Goal: Find specific page/section: Find specific page/section

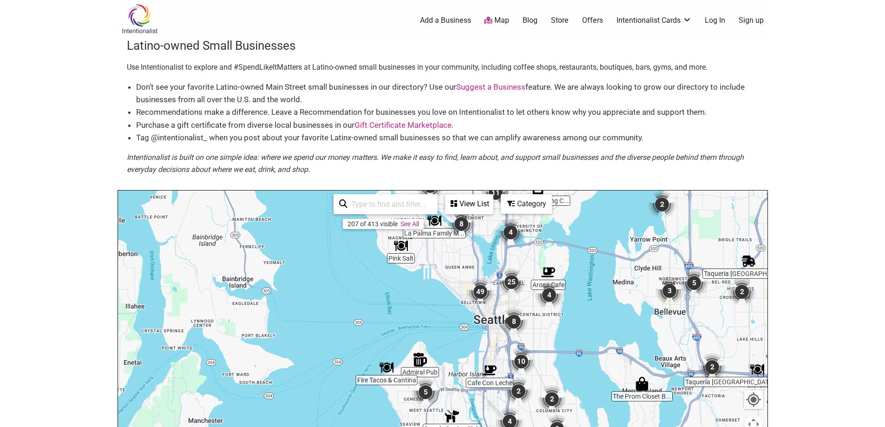
scroll to position [0, 0]
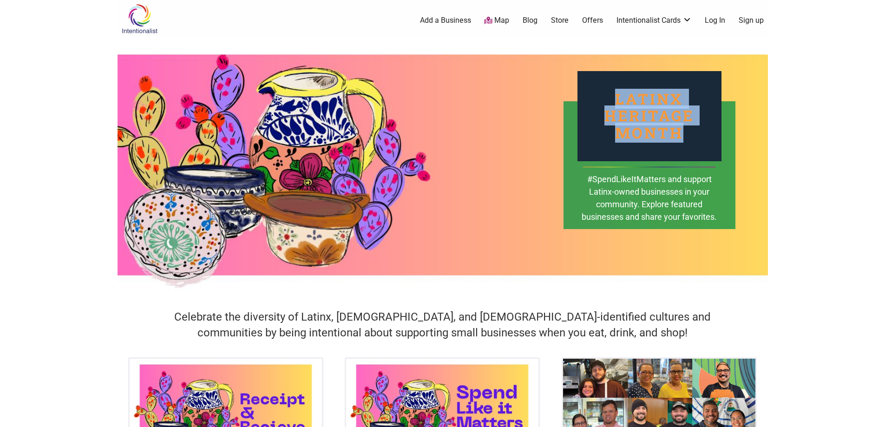
drag, startPoint x: 613, startPoint y: 100, endPoint x: 684, endPoint y: 131, distance: 77.7
click at [684, 131] on div "Latinx Heritage Month" at bounding box center [649, 116] width 144 height 90
copy div "Latinx Heritage Month"
click at [498, 19] on link "Map" at bounding box center [496, 20] width 25 height 11
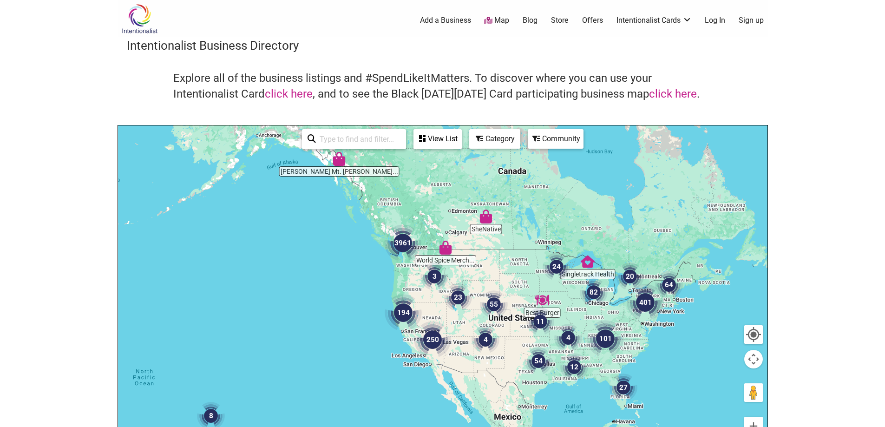
click at [400, 283] on div at bounding box center [442, 305] width 649 height 361
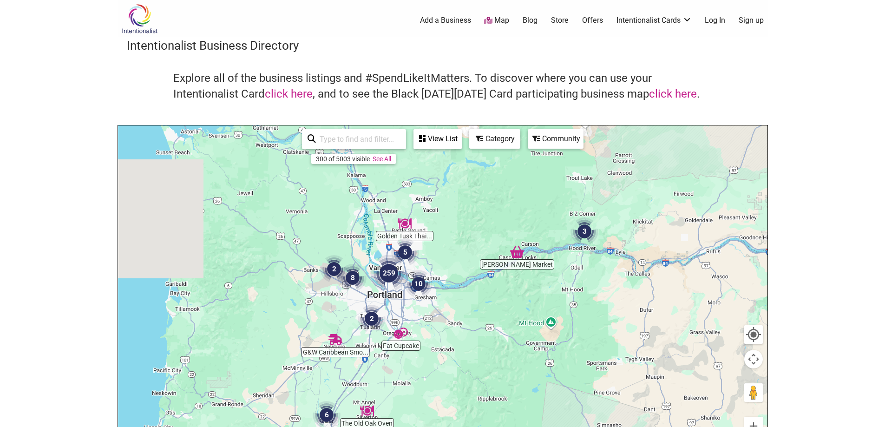
drag, startPoint x: 409, startPoint y: 327, endPoint x: 514, endPoint y: 351, distance: 107.8
click at [514, 351] on div at bounding box center [442, 305] width 649 height 361
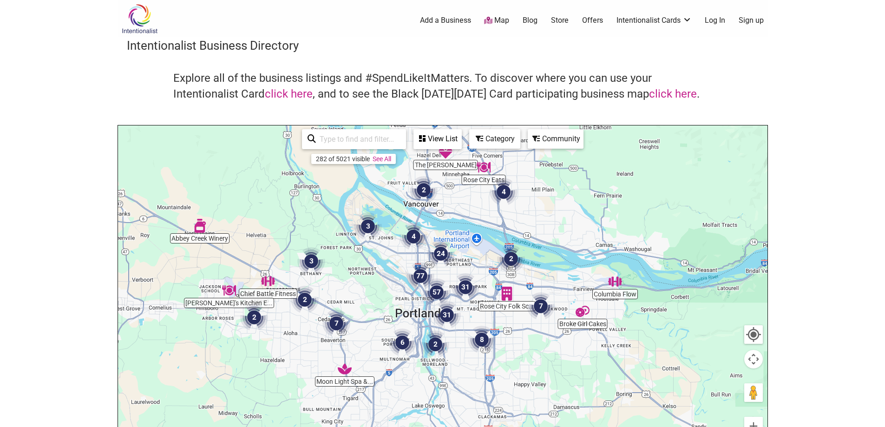
drag, startPoint x: 371, startPoint y: 290, endPoint x: 325, endPoint y: 184, distance: 115.6
click at [325, 184] on div at bounding box center [442, 305] width 649 height 361
click at [355, 138] on input "search" at bounding box center [358, 139] width 85 height 18
click at [502, 137] on div "Category" at bounding box center [494, 139] width 49 height 18
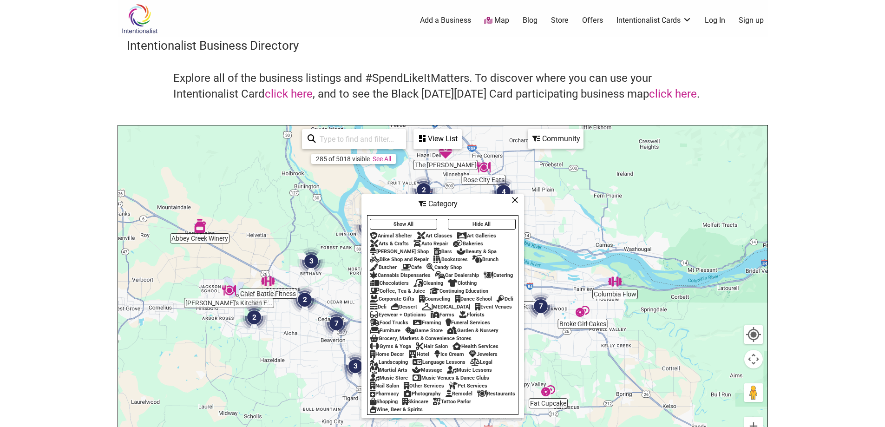
click at [546, 139] on div "Community" at bounding box center [555, 139] width 54 height 18
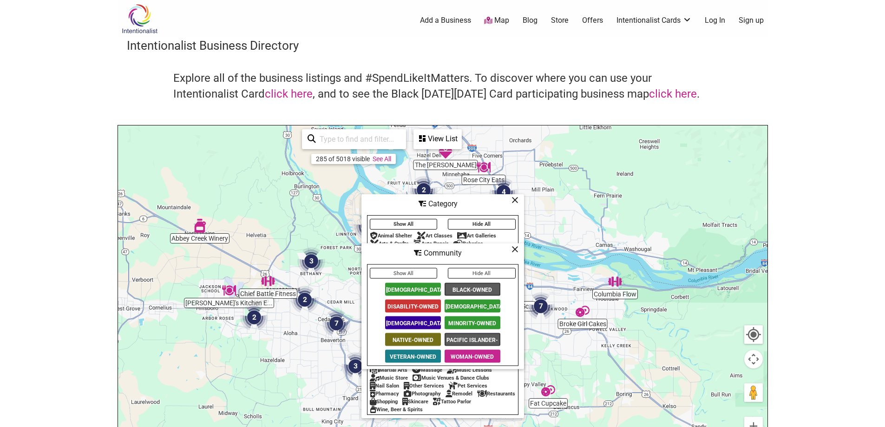
click at [462, 304] on span "[DEMOGRAPHIC_DATA]-Owned" at bounding box center [472, 305] width 56 height 13
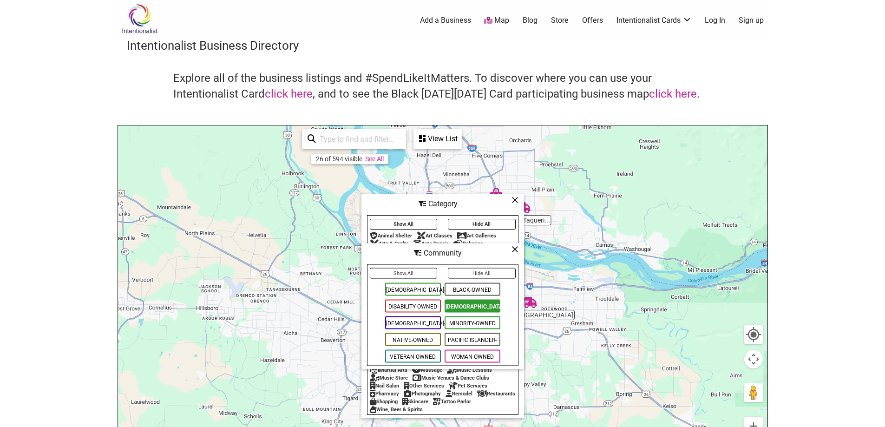
click at [514, 200] on icon at bounding box center [514, 200] width 7 height 0
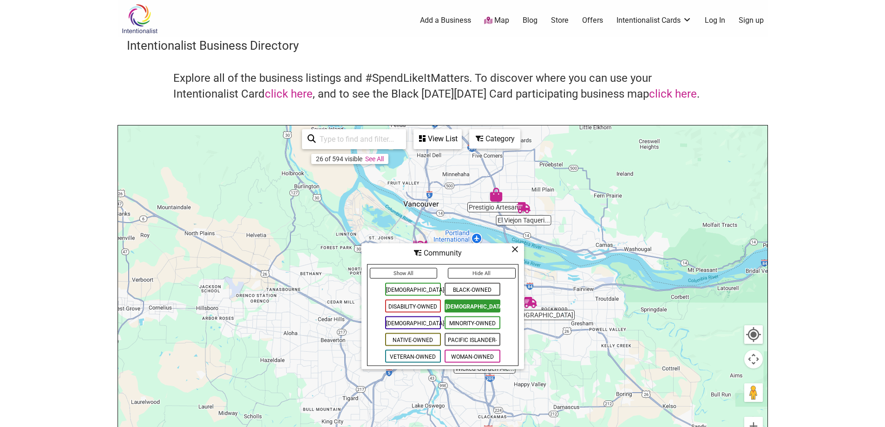
click at [513, 249] on icon at bounding box center [514, 249] width 7 height 0
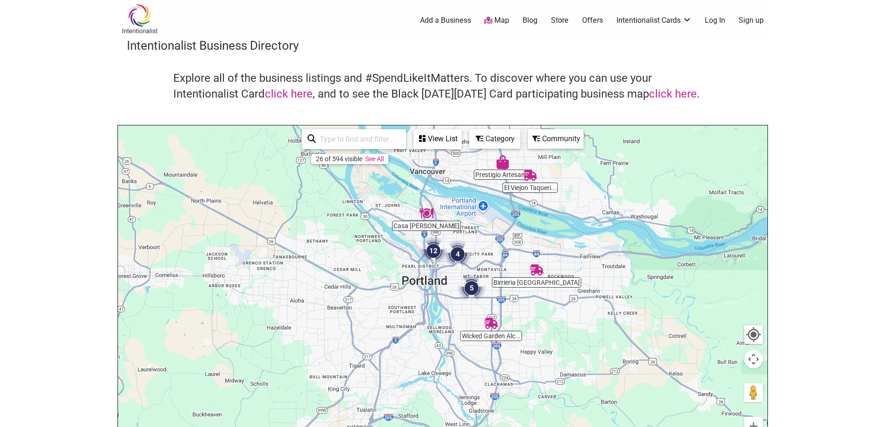
drag, startPoint x: 521, startPoint y: 294, endPoint x: 519, endPoint y: 259, distance: 34.9
click at [519, 259] on div at bounding box center [442, 305] width 649 height 361
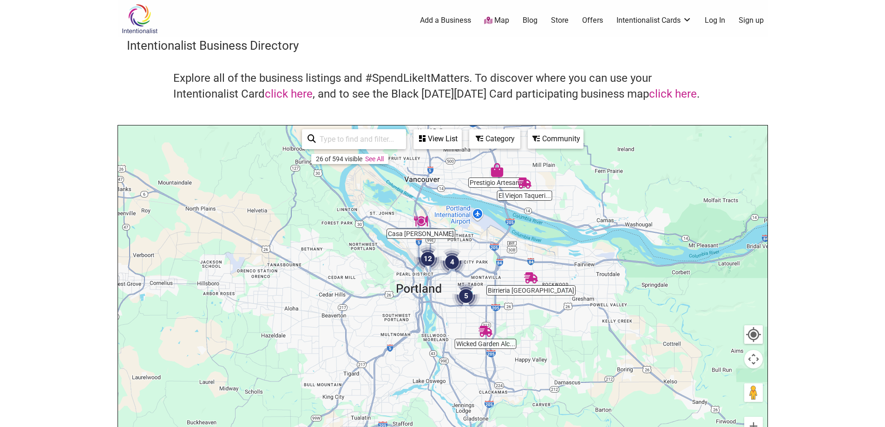
drag, startPoint x: 573, startPoint y: 260, endPoint x: 568, endPoint y: 285, distance: 26.1
click at [569, 285] on div at bounding box center [442, 305] width 649 height 361
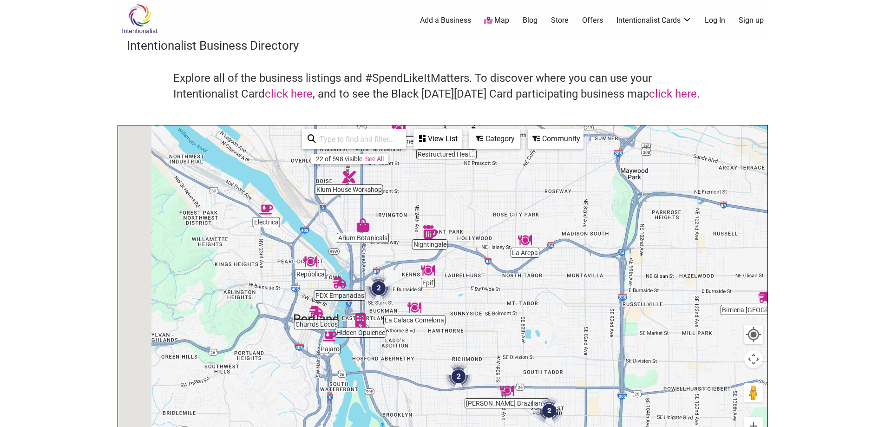
drag, startPoint x: 384, startPoint y: 328, endPoint x: 475, endPoint y: 299, distance: 95.6
click at [475, 299] on div at bounding box center [442, 305] width 649 height 361
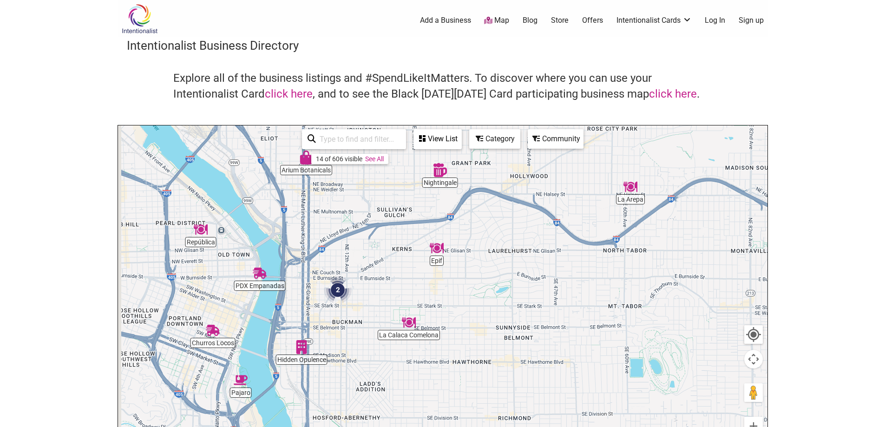
drag, startPoint x: 503, startPoint y: 303, endPoint x: 578, endPoint y: 322, distance: 77.1
click at [578, 322] on div at bounding box center [442, 305] width 649 height 361
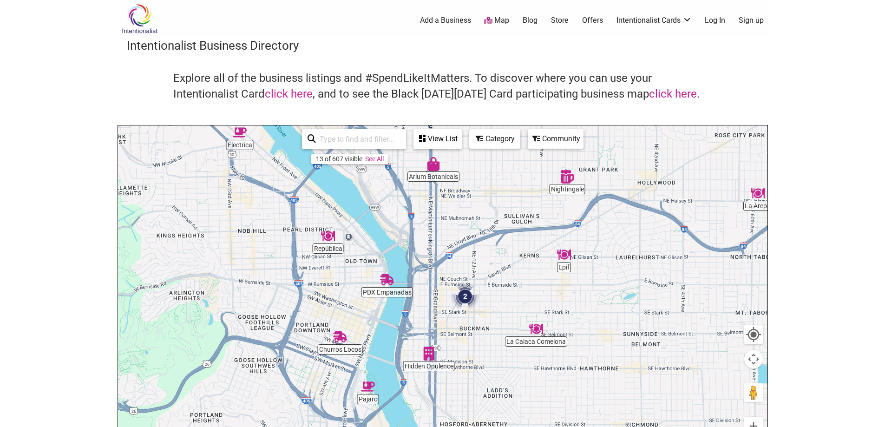
drag, startPoint x: 588, startPoint y: 315, endPoint x: 624, endPoint y: 301, distance: 38.8
click at [624, 301] on div at bounding box center [442, 305] width 649 height 361
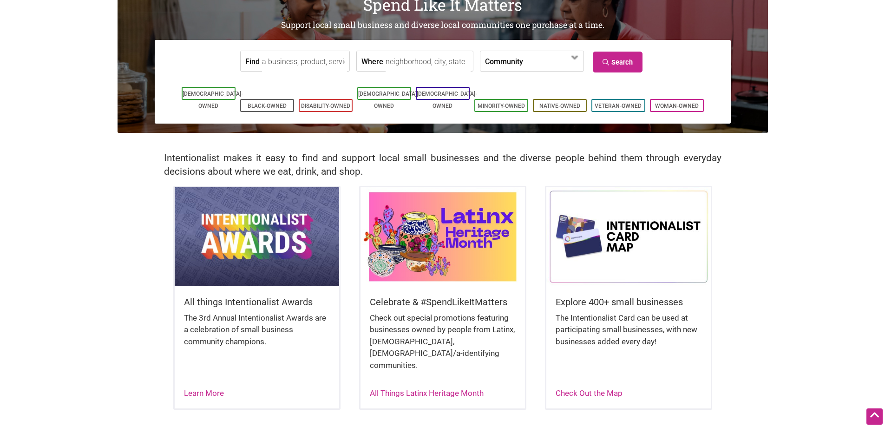
scroll to position [76, 0]
click at [426, 388] on link "All Things Latinx Heritage Month" at bounding box center [427, 392] width 114 height 9
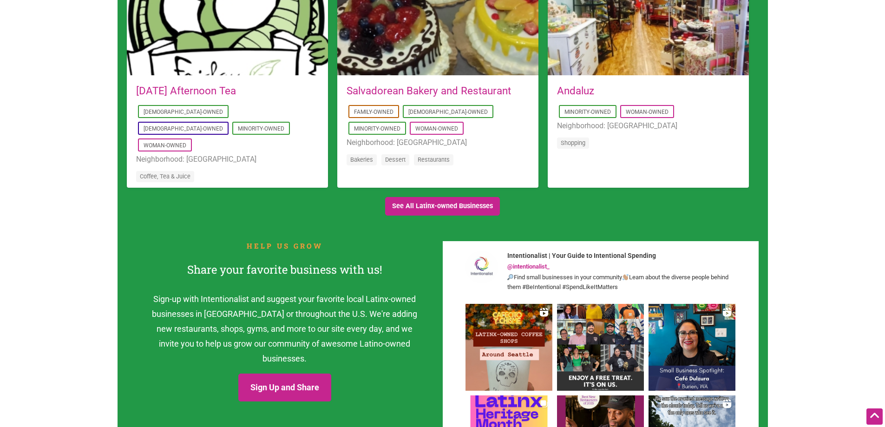
scroll to position [940, 0]
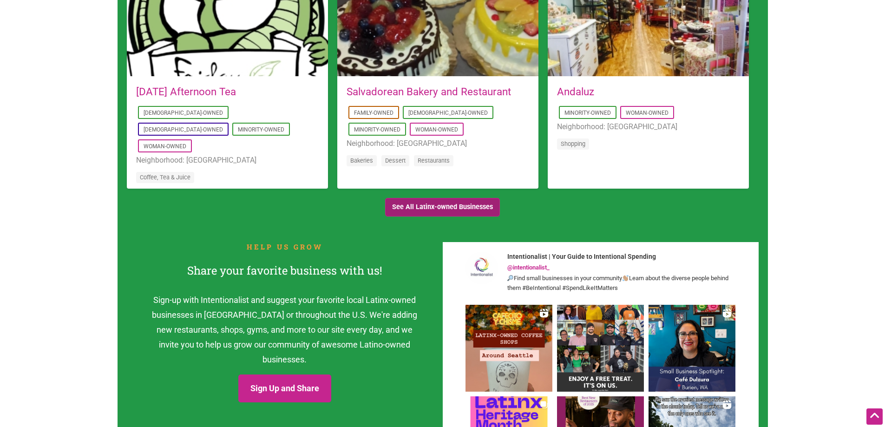
click at [435, 207] on link "See All Latinx-owned Businesses" at bounding box center [442, 207] width 115 height 19
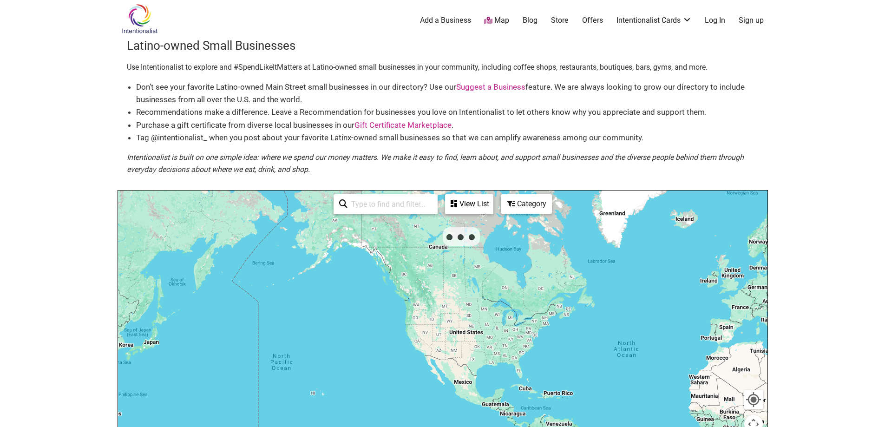
drag, startPoint x: 447, startPoint y: 363, endPoint x: 426, endPoint y: 303, distance: 63.6
click at [423, 297] on div at bounding box center [442, 370] width 649 height 361
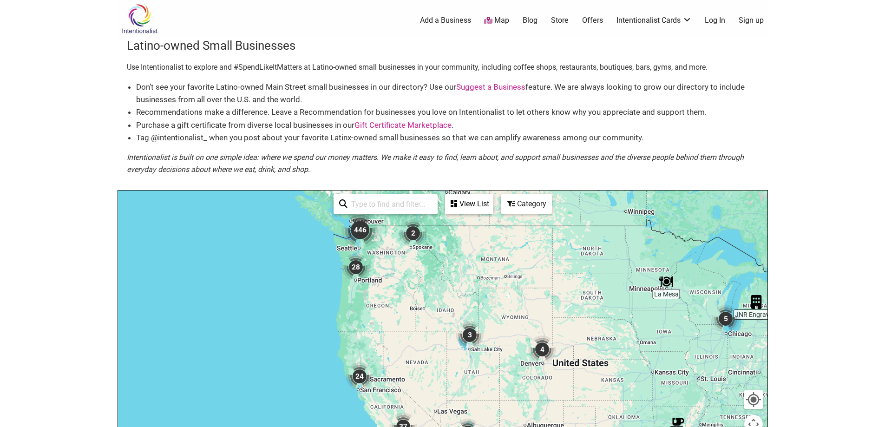
drag, startPoint x: 381, startPoint y: 306, endPoint x: 527, endPoint y: 312, distance: 146.9
click at [527, 312] on div at bounding box center [442, 370] width 649 height 361
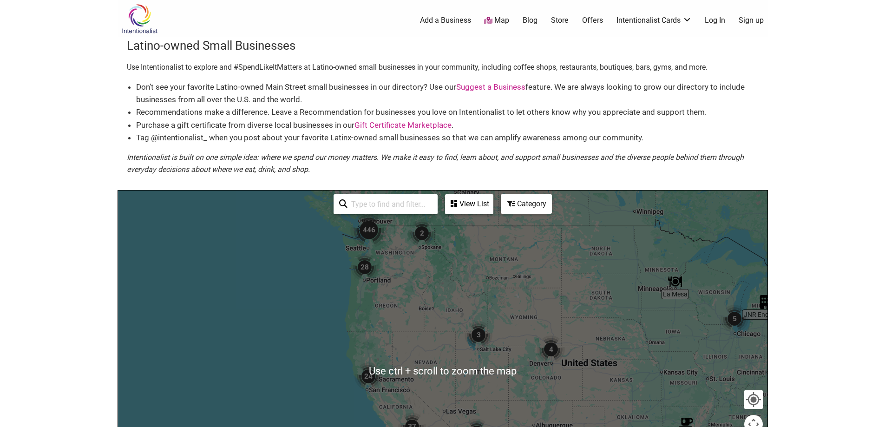
drag, startPoint x: 493, startPoint y: 292, endPoint x: 530, endPoint y: 293, distance: 37.6
click at [530, 293] on div at bounding box center [442, 370] width 649 height 361
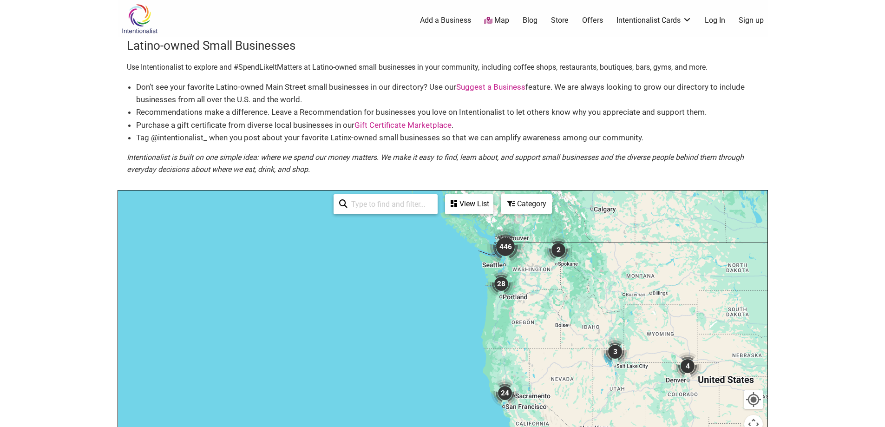
drag, startPoint x: 646, startPoint y: 285, endPoint x: 569, endPoint y: 299, distance: 78.8
click at [569, 299] on div at bounding box center [442, 370] width 649 height 361
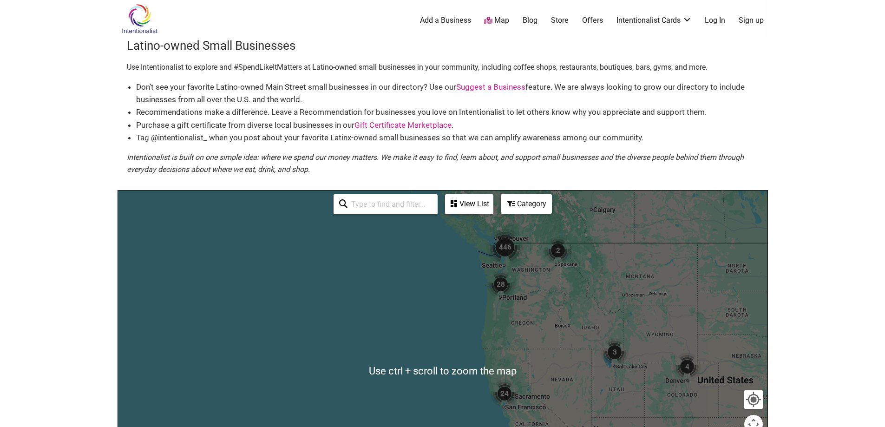
click at [571, 295] on div at bounding box center [442, 370] width 649 height 361
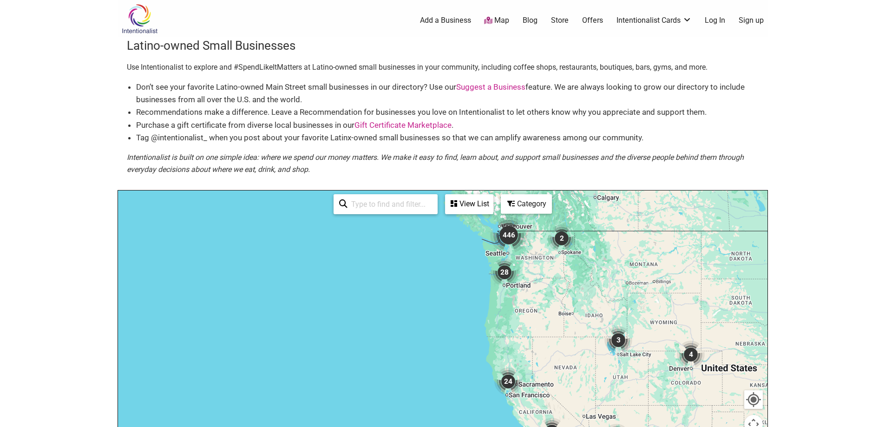
drag, startPoint x: 581, startPoint y: 356, endPoint x: 584, endPoint y: 342, distance: 14.7
click at [585, 343] on div at bounding box center [442, 370] width 649 height 361
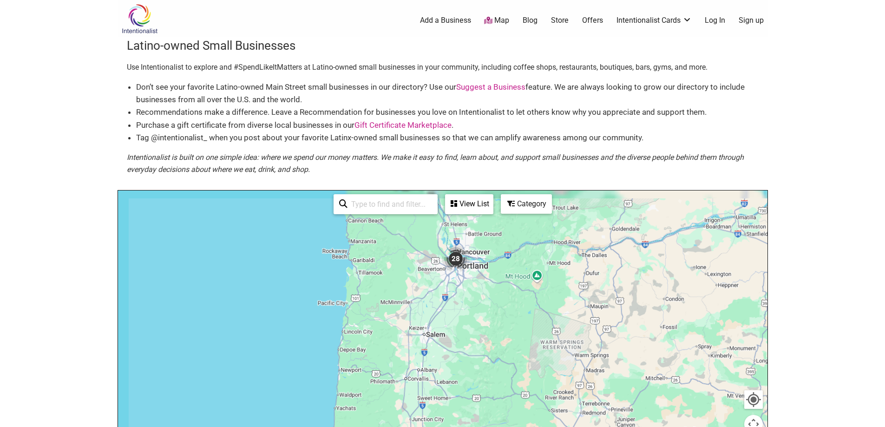
drag, startPoint x: 508, startPoint y: 276, endPoint x: 684, endPoint y: 400, distance: 214.9
click at [684, 400] on div at bounding box center [442, 370] width 649 height 361
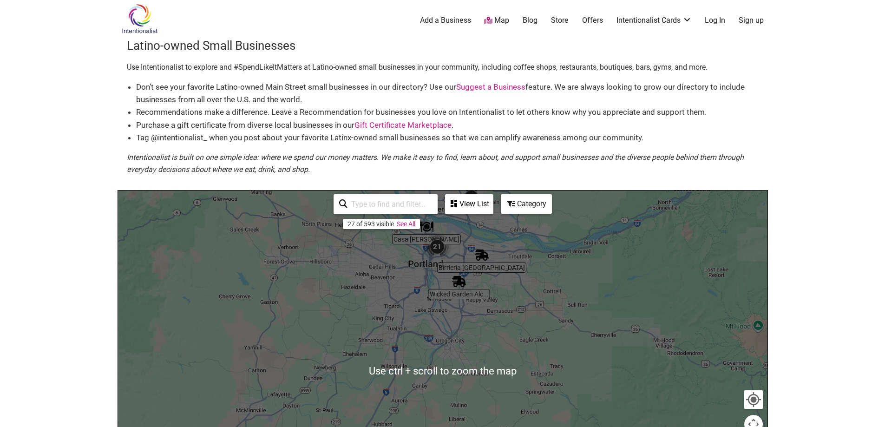
drag, startPoint x: 509, startPoint y: 317, endPoint x: 534, endPoint y: 345, distance: 37.1
click at [534, 345] on div at bounding box center [442, 370] width 649 height 361
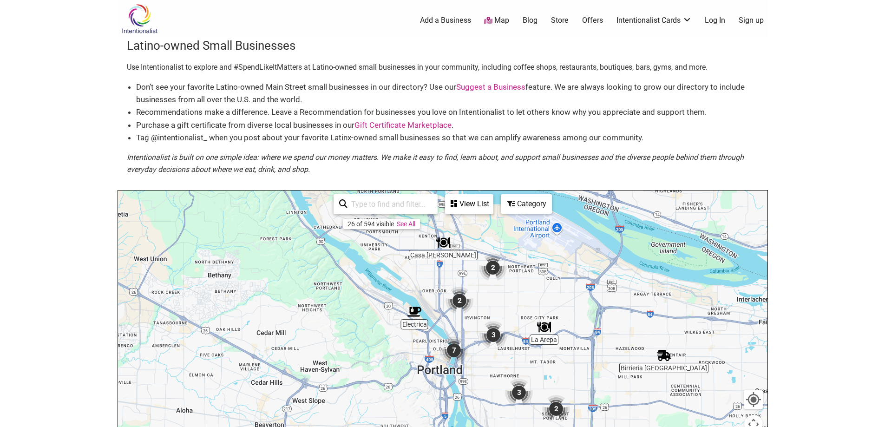
drag, startPoint x: 585, startPoint y: 359, endPoint x: 551, endPoint y: 289, distance: 77.9
click at [552, 288] on div at bounding box center [442, 370] width 649 height 361
drag, startPoint x: 573, startPoint y: 377, endPoint x: 572, endPoint y: 338, distance: 39.5
click at [573, 371] on div at bounding box center [442, 370] width 649 height 361
click at [572, 341] on div at bounding box center [442, 370] width 649 height 361
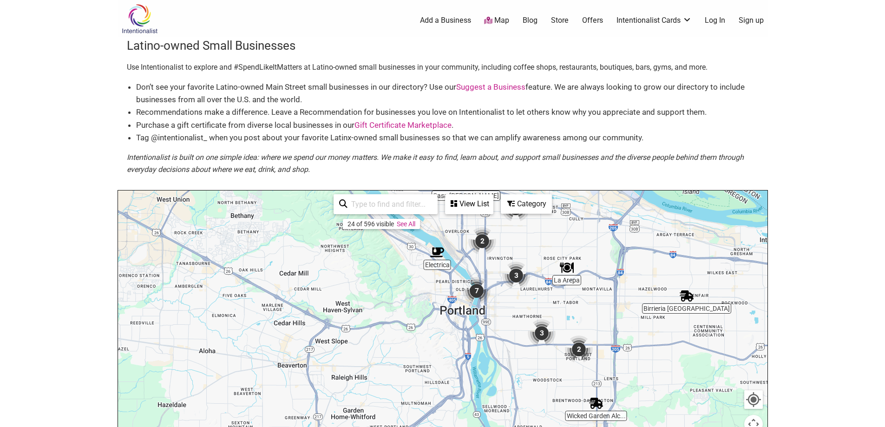
drag, startPoint x: 572, startPoint y: 335, endPoint x: 603, endPoint y: 345, distance: 32.7
click at [597, 343] on div "To navigate, press the arrow keys." at bounding box center [442, 370] width 649 height 361
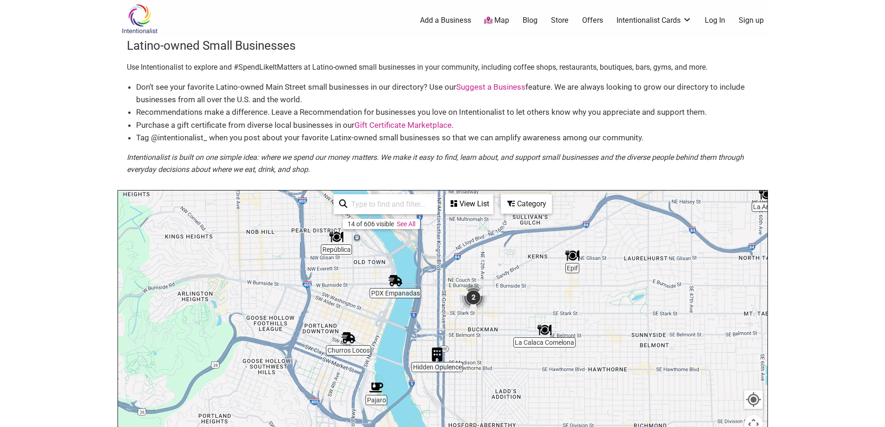
drag, startPoint x: 601, startPoint y: 345, endPoint x: 636, endPoint y: 352, distance: 36.0
click at [636, 352] on div "To navigate, press the arrow keys." at bounding box center [442, 370] width 649 height 361
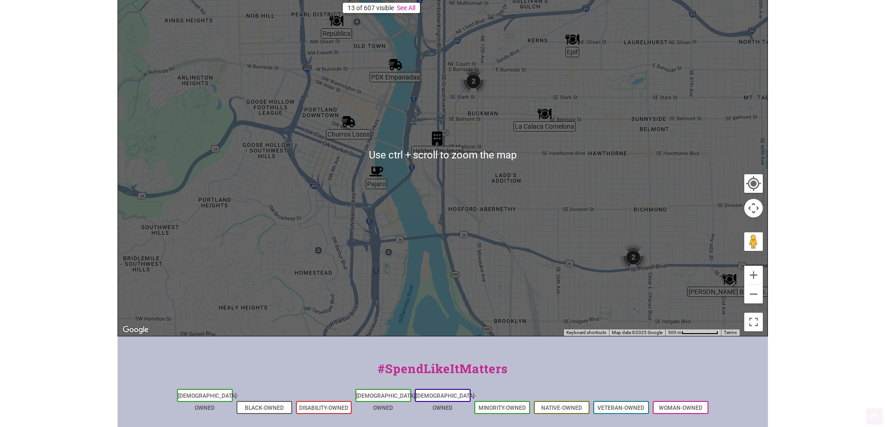
scroll to position [310, 0]
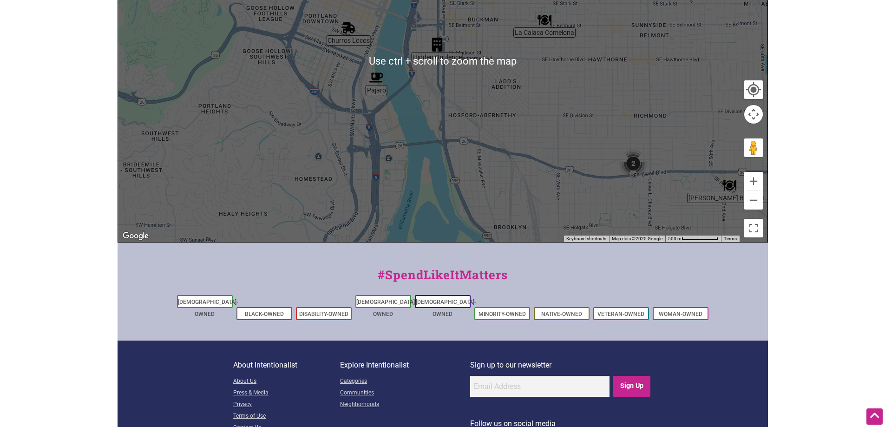
click at [583, 152] on div "To navigate, press the arrow keys." at bounding box center [442, 61] width 649 height 361
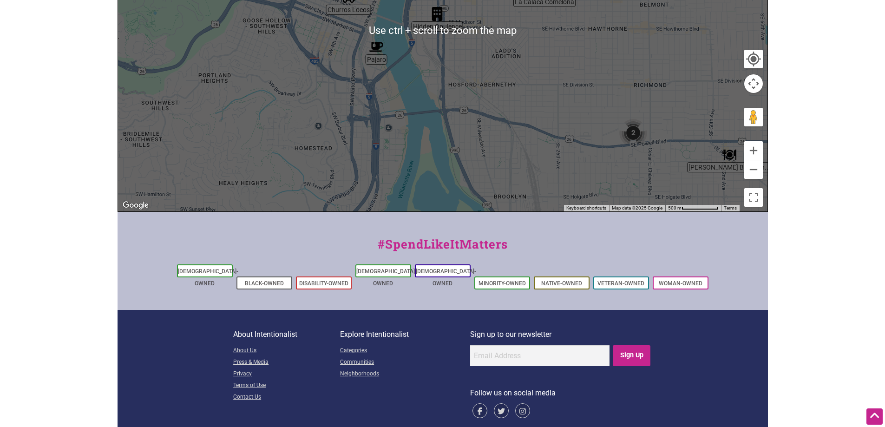
scroll to position [346, 0]
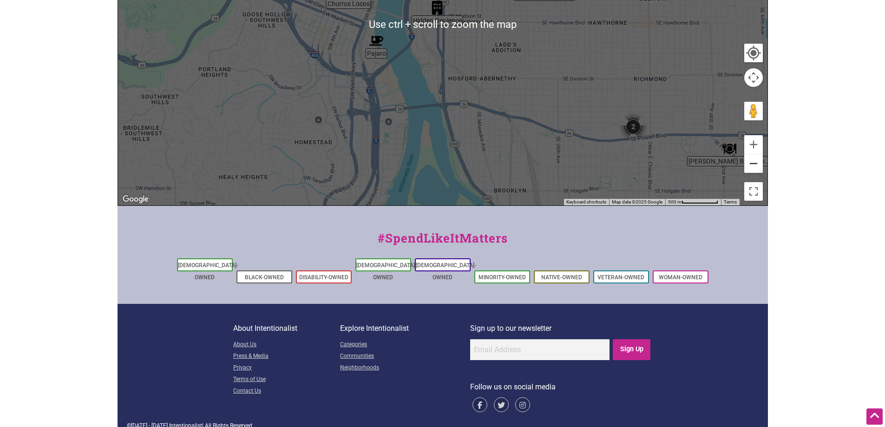
click at [751, 168] on button "Zoom out" at bounding box center [753, 163] width 19 height 19
click at [752, 166] on button "Zoom out" at bounding box center [753, 163] width 19 height 19
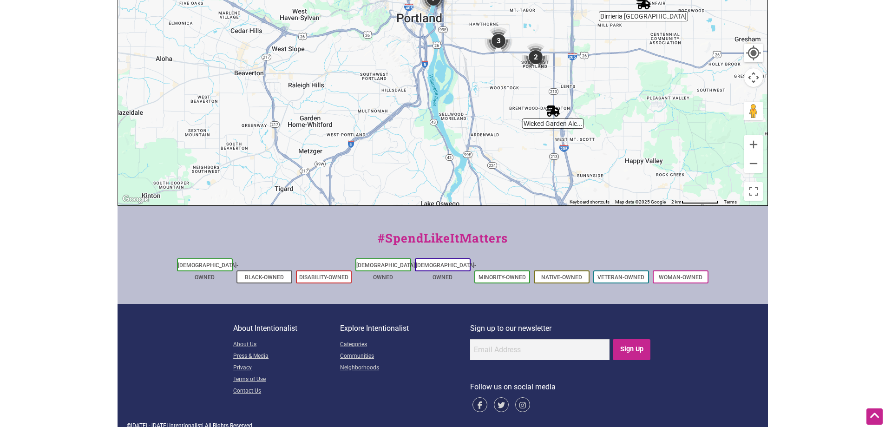
drag, startPoint x: 618, startPoint y: 136, endPoint x: 618, endPoint y: 72, distance: 63.6
click at [619, 73] on div "To navigate, press the arrow keys." at bounding box center [442, 24] width 649 height 361
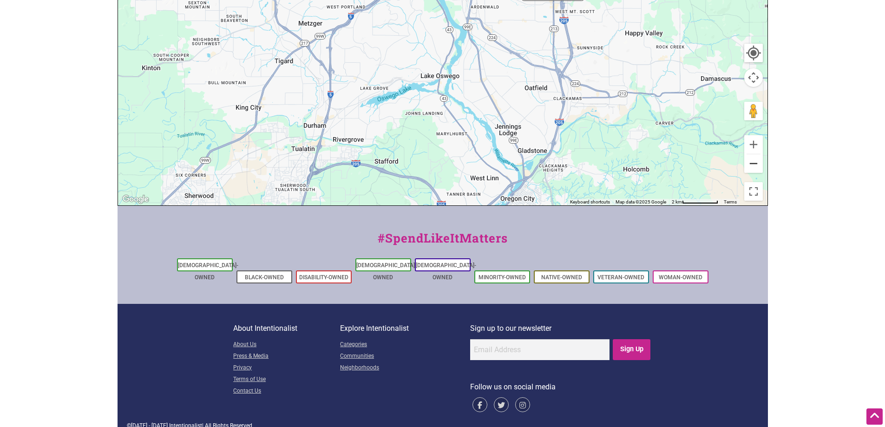
click at [752, 168] on button "Zoom out" at bounding box center [753, 163] width 19 height 19
click at [752, 167] on button "Zoom out" at bounding box center [753, 163] width 19 height 19
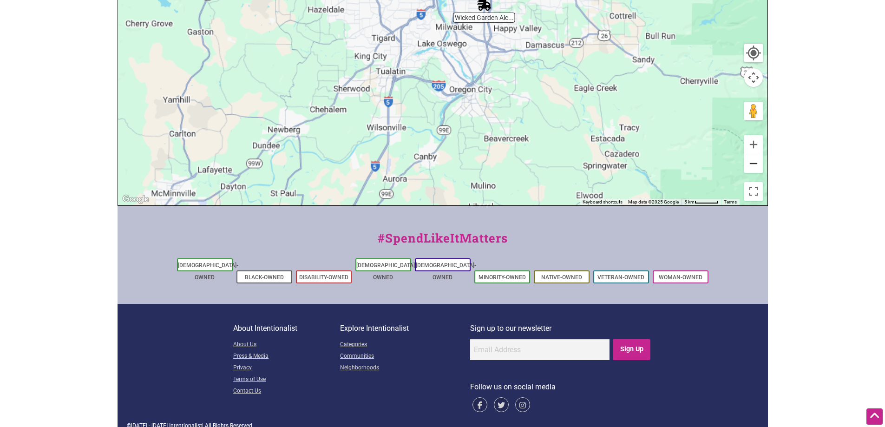
click at [752, 167] on button "Zoom out" at bounding box center [753, 163] width 19 height 19
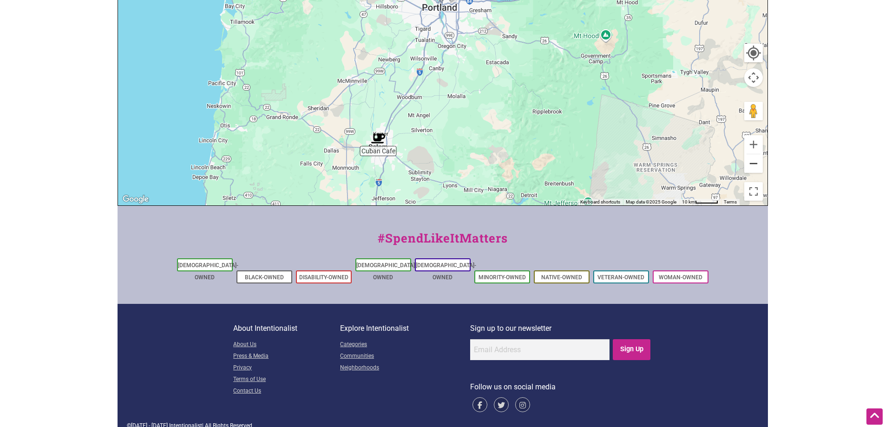
click at [752, 167] on button "Zoom out" at bounding box center [753, 163] width 19 height 19
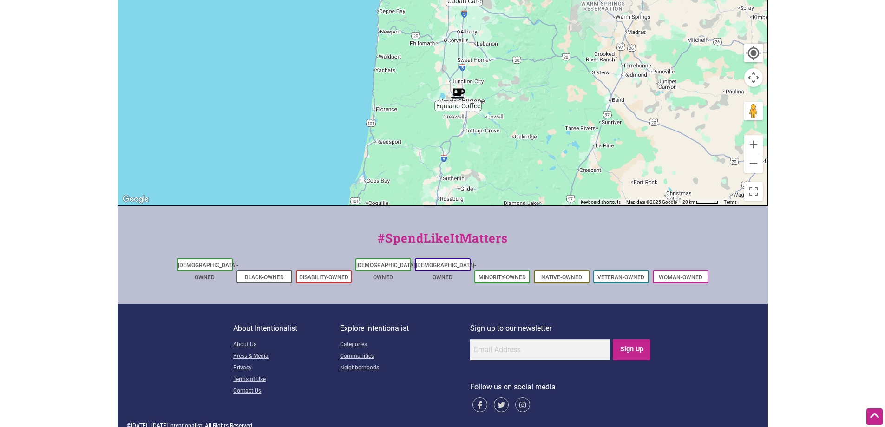
drag, startPoint x: 519, startPoint y: 169, endPoint x: 574, endPoint y: 78, distance: 106.2
click at [574, 78] on div "To navigate, press the arrow keys." at bounding box center [442, 24] width 649 height 361
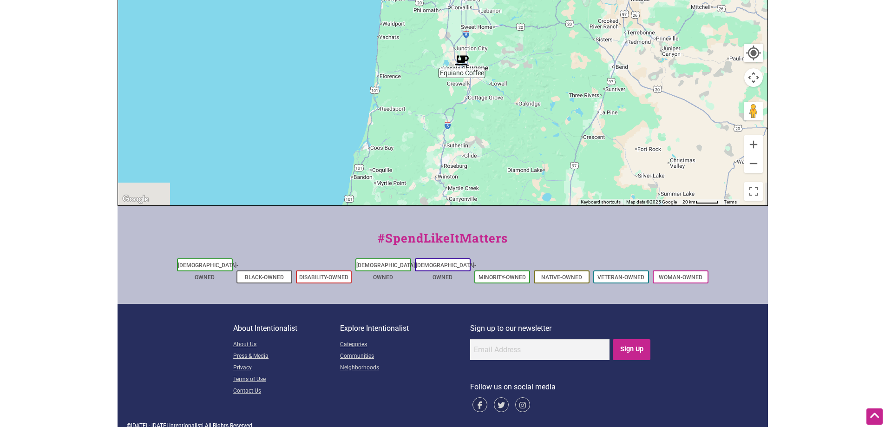
drag, startPoint x: 456, startPoint y: 151, endPoint x: 465, endPoint y: 65, distance: 87.3
click at [464, 65] on div "To navigate, press the arrow keys." at bounding box center [442, 24] width 649 height 361
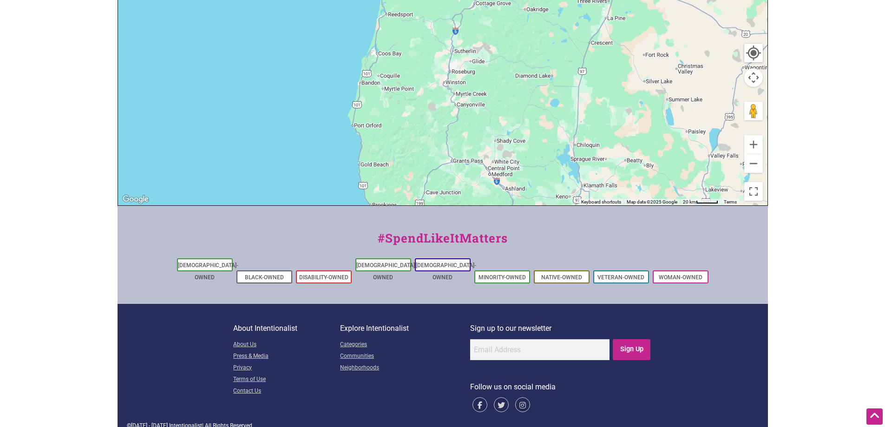
drag, startPoint x: 449, startPoint y: 154, endPoint x: 441, endPoint y: 65, distance: 90.0
click at [441, 65] on div "To navigate, press the arrow keys." at bounding box center [442, 24] width 649 height 361
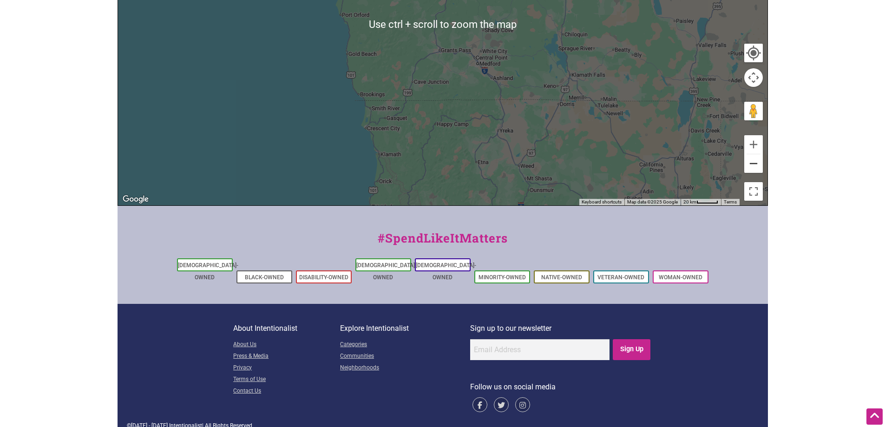
click at [760, 169] on button "Zoom out" at bounding box center [753, 163] width 19 height 19
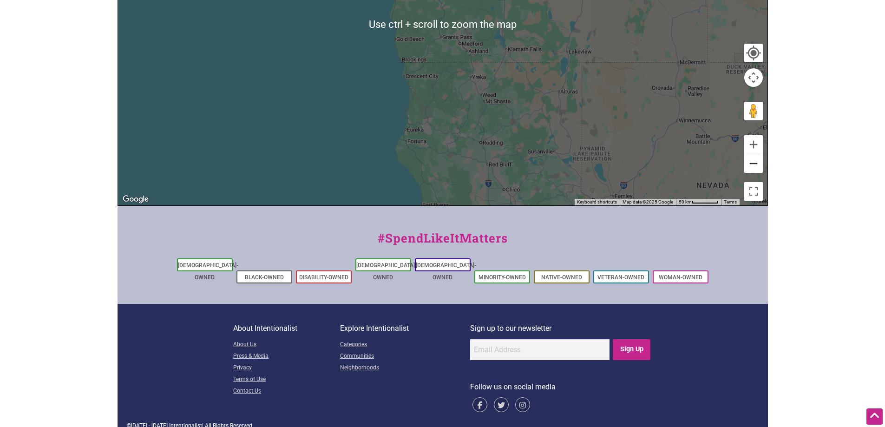
click at [752, 167] on button "Zoom out" at bounding box center [753, 163] width 19 height 19
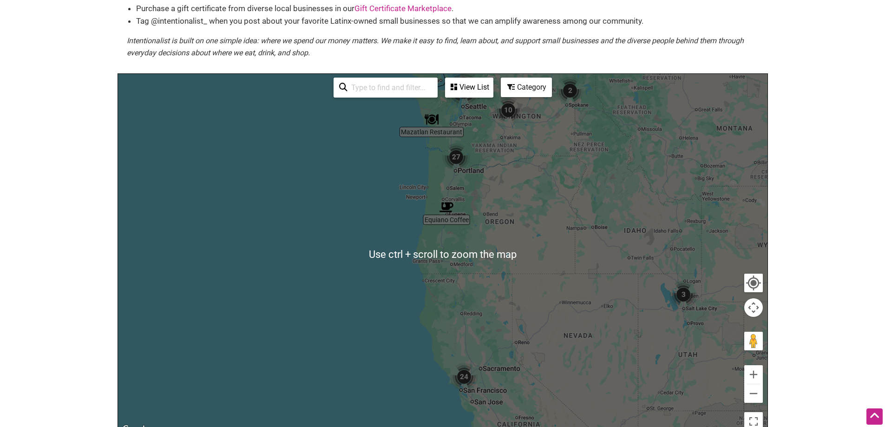
drag, startPoint x: 537, startPoint y: 352, endPoint x: 504, endPoint y: 276, distance: 83.2
click at [539, 348] on div "To navigate, press the arrow keys." at bounding box center [442, 254] width 649 height 361
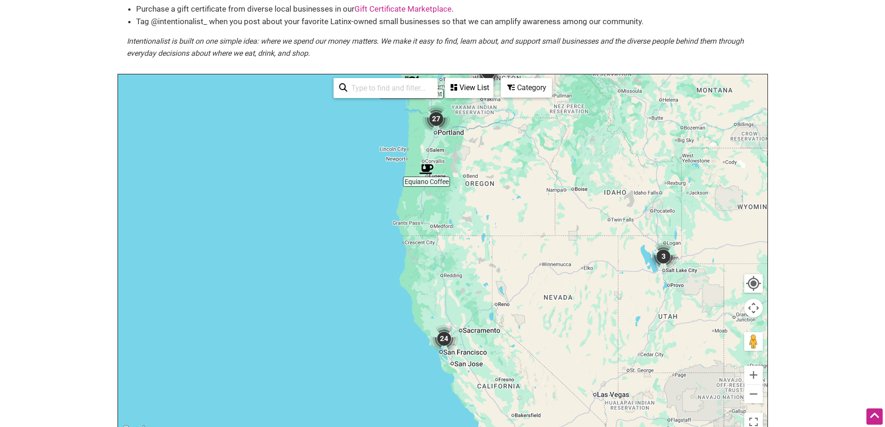
drag, startPoint x: 504, startPoint y: 276, endPoint x: 493, endPoint y: 226, distance: 50.9
click at [494, 241] on div "To navigate, press the arrow keys." at bounding box center [442, 254] width 649 height 361
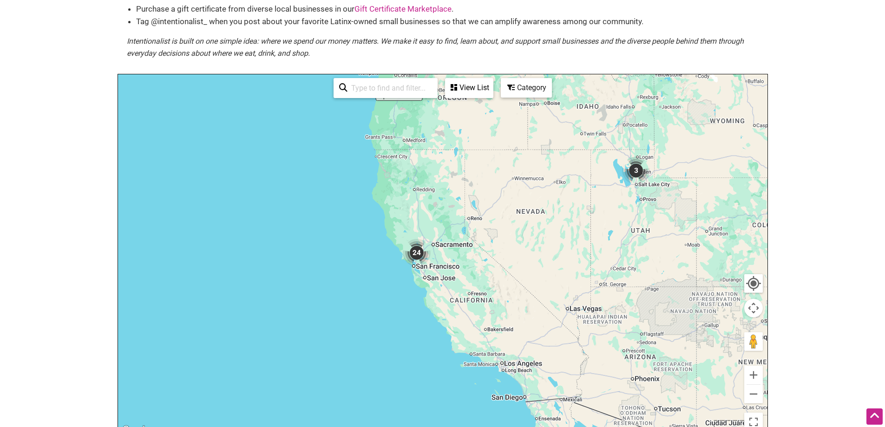
drag, startPoint x: 494, startPoint y: 221, endPoint x: 500, endPoint y: 201, distance: 21.9
click at [500, 201] on div "To navigate, press the arrow keys." at bounding box center [442, 254] width 649 height 361
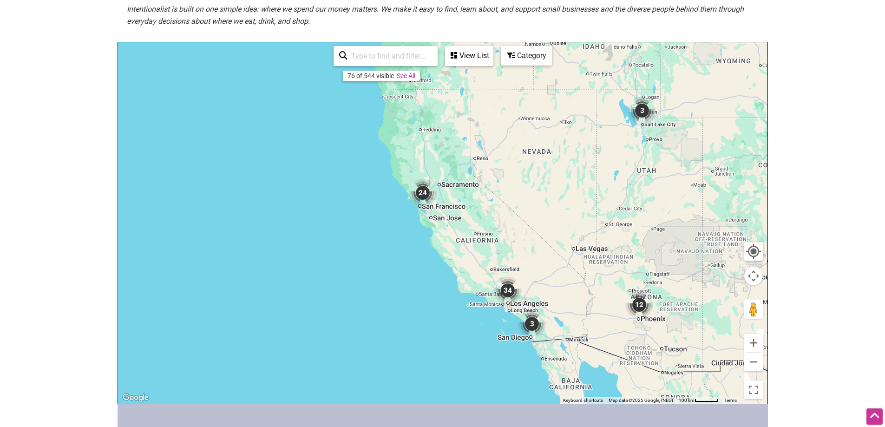
scroll to position [150, 0]
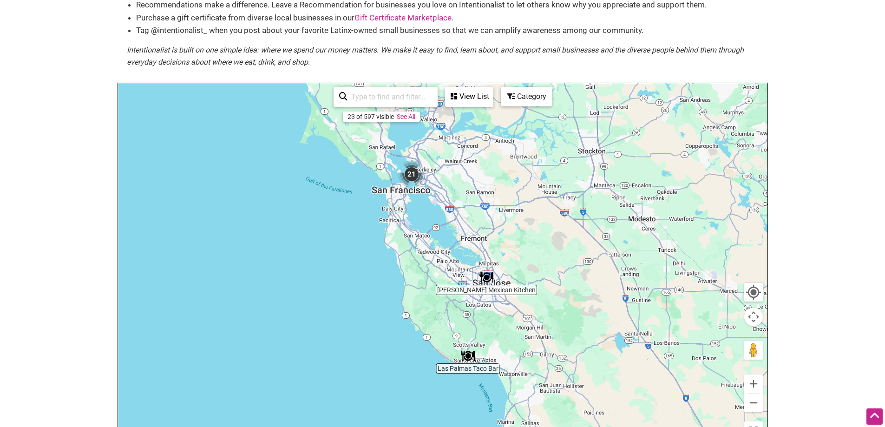
drag, startPoint x: 429, startPoint y: 195, endPoint x: 504, endPoint y: 316, distance: 141.4
click at [504, 316] on div "To navigate, press the arrow keys." at bounding box center [442, 263] width 649 height 361
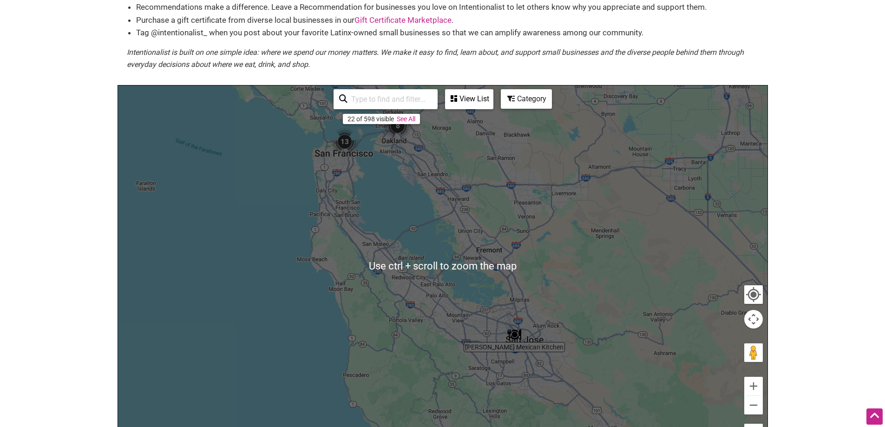
scroll to position [104, 0]
drag, startPoint x: 509, startPoint y: 313, endPoint x: 523, endPoint y: 330, distance: 21.7
click at [523, 330] on div "To navigate, press the arrow keys." at bounding box center [442, 266] width 649 height 361
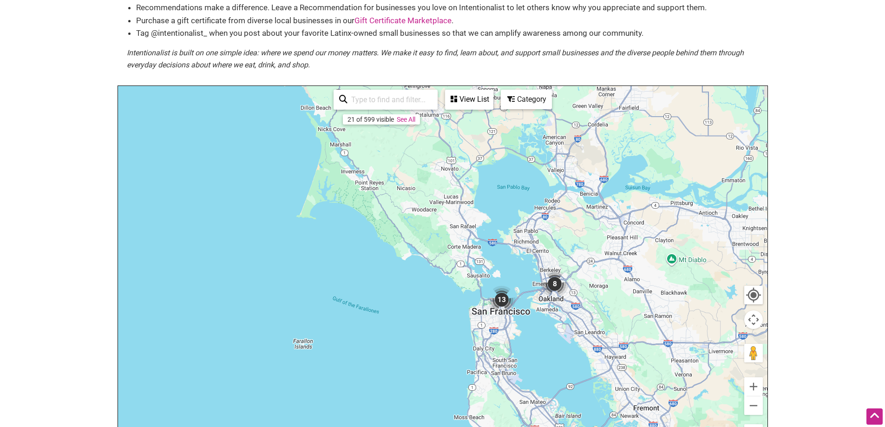
drag, startPoint x: 551, startPoint y: 315, endPoint x: 506, endPoint y: 267, distance: 65.7
click at [506, 267] on div "To navigate, press the arrow keys." at bounding box center [442, 266] width 649 height 361
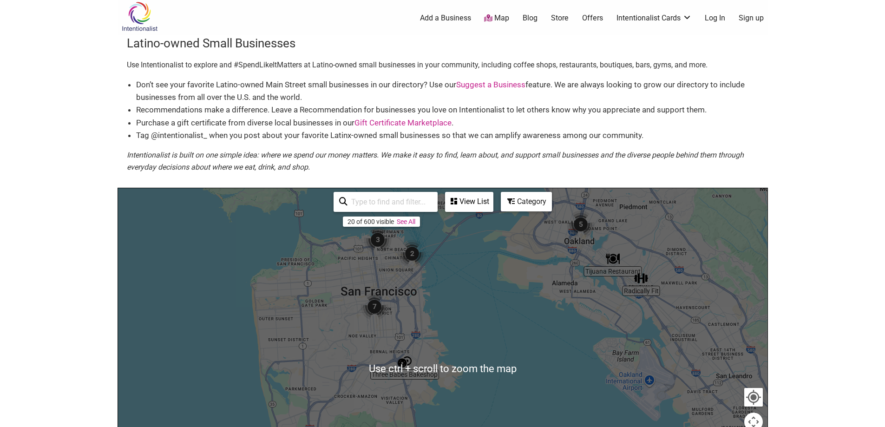
scroll to position [0, 0]
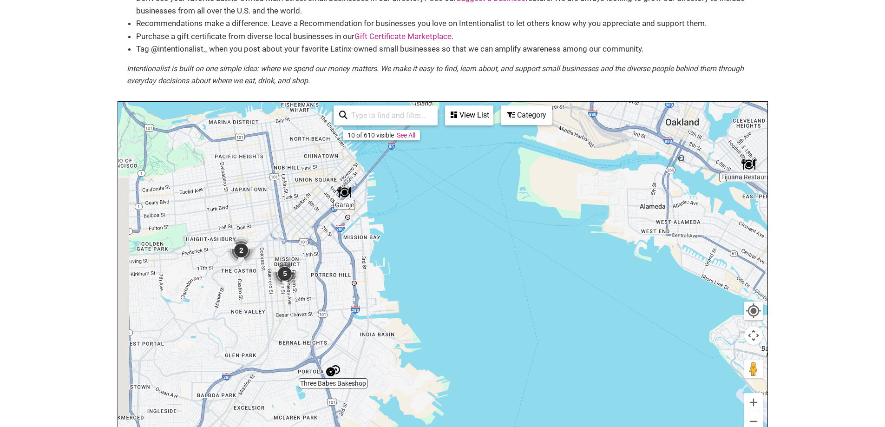
drag, startPoint x: 504, startPoint y: 337, endPoint x: 511, endPoint y: 378, distance: 41.9
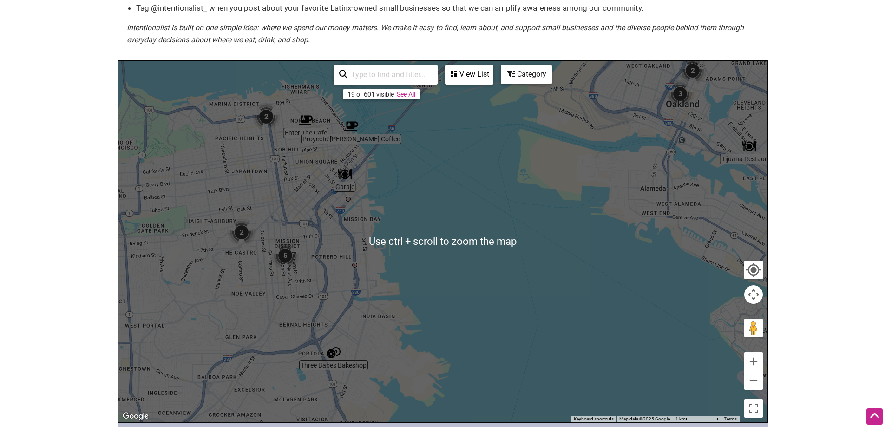
scroll to position [129, 0]
click at [826, 182] on body "× Menu 0 Add a Business Map Blog Store Offers Intentionalist Cards Buy Black Ca…" at bounding box center [442, 84] width 885 height 427
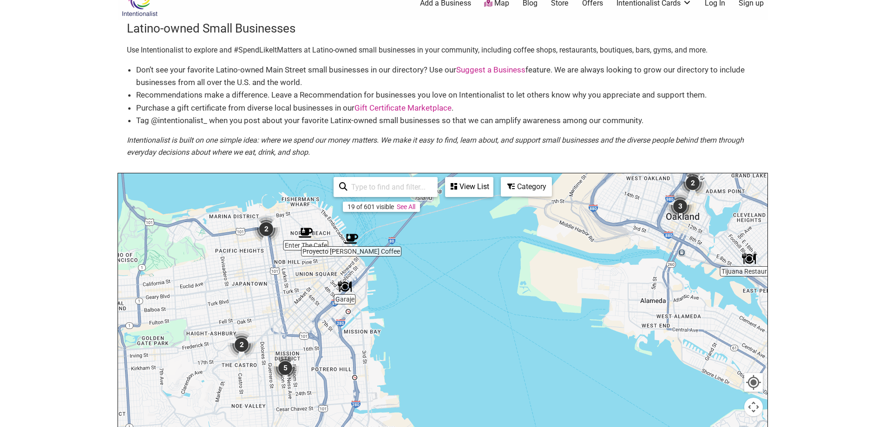
scroll to position [0, 0]
